Goal: Find specific page/section: Find specific page/section

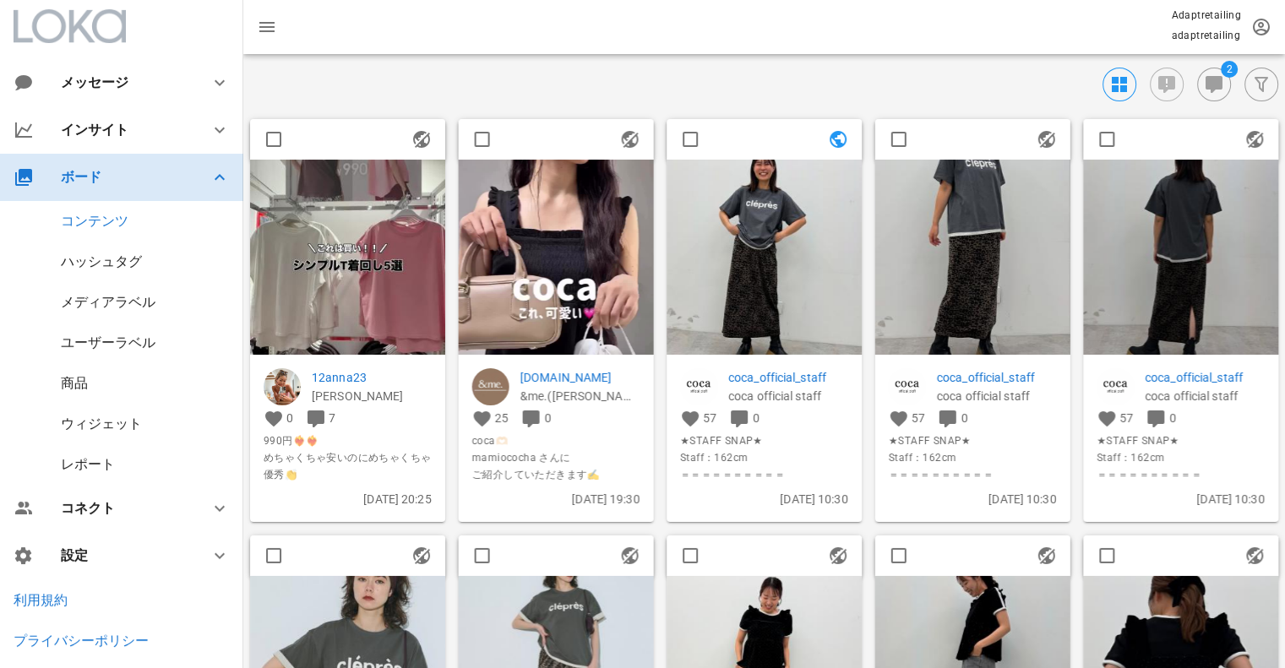
click at [118, 181] on div "ボード" at bounding box center [125, 177] width 128 height 16
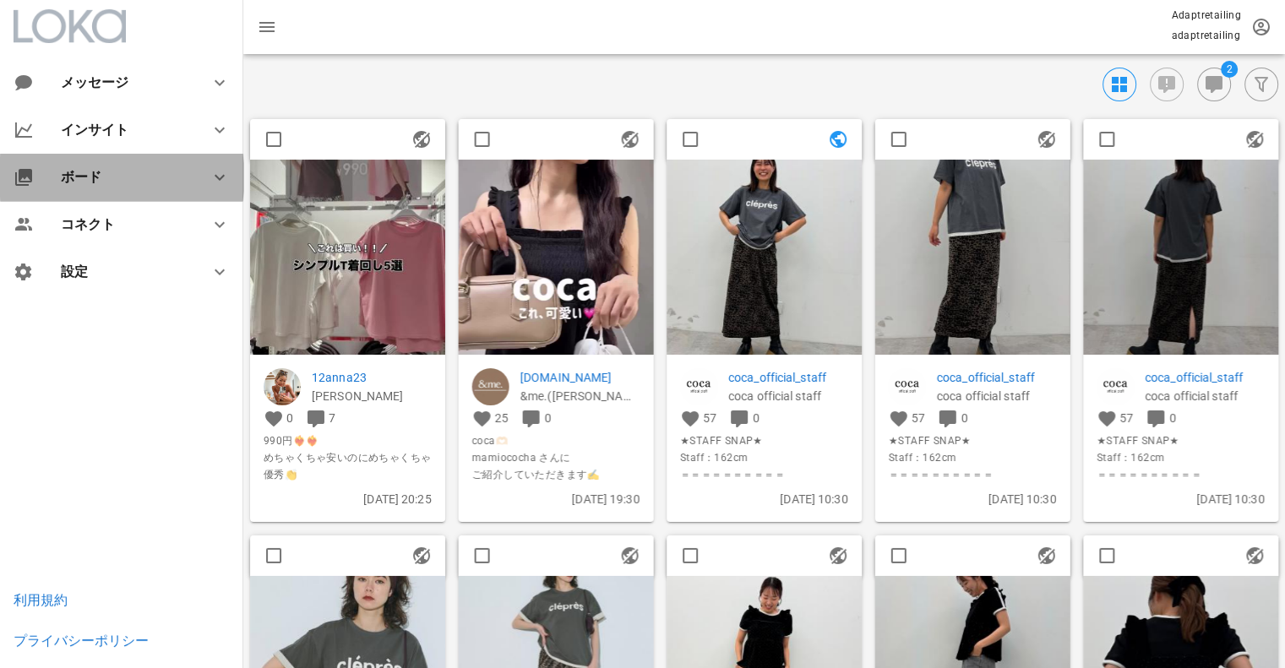
click at [118, 181] on div "ボード" at bounding box center [125, 177] width 128 height 16
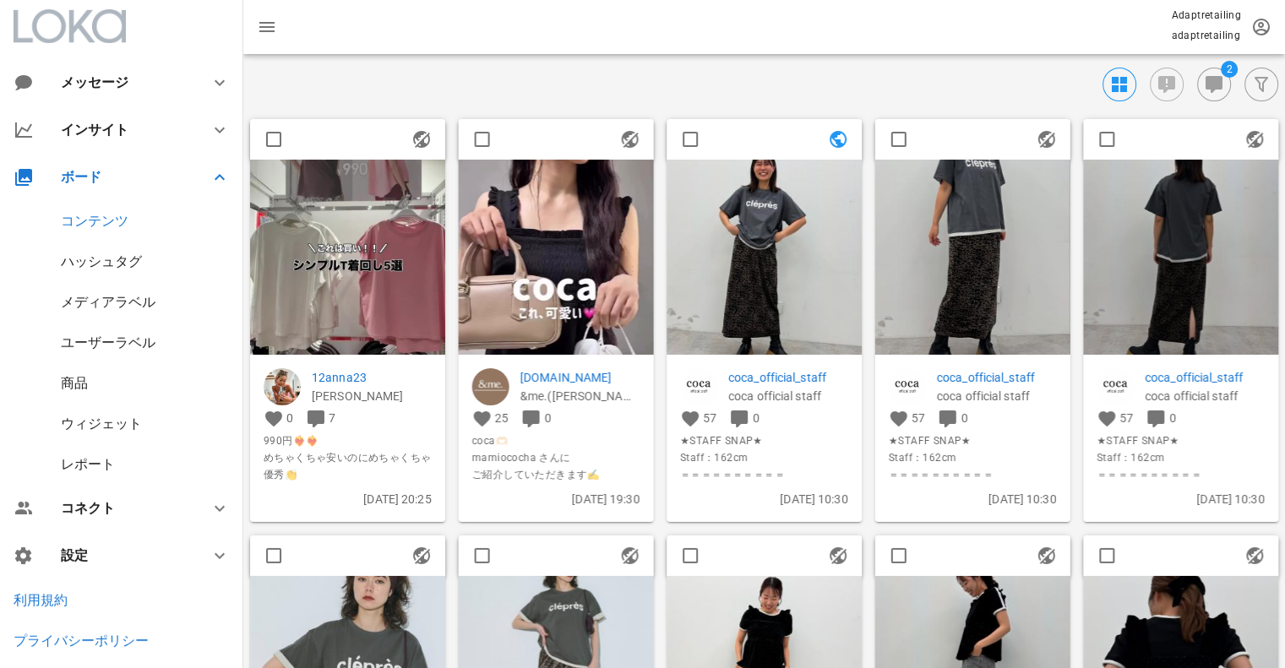
click at [112, 217] on div "コンテンツ" at bounding box center [95, 221] width 68 height 16
click at [109, 265] on div "ハッシュタグ" at bounding box center [101, 261] width 81 height 16
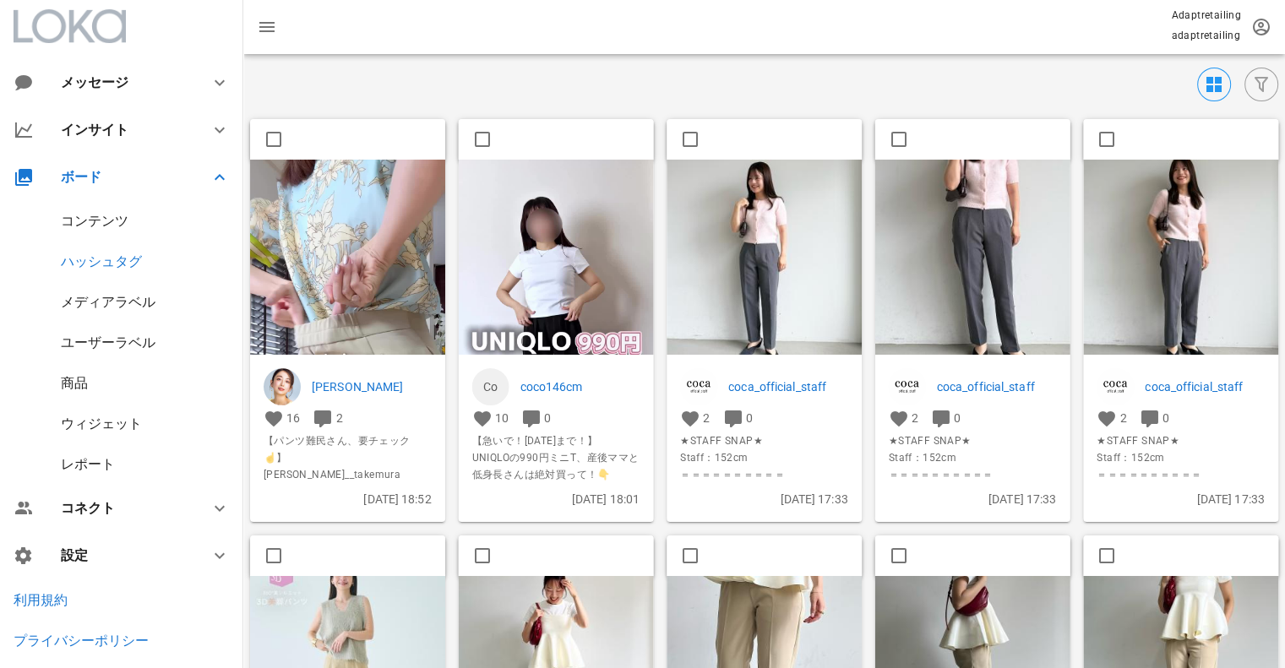
click at [123, 219] on div "コンテンツ" at bounding box center [95, 221] width 68 height 16
